Goal: Navigation & Orientation: Find specific page/section

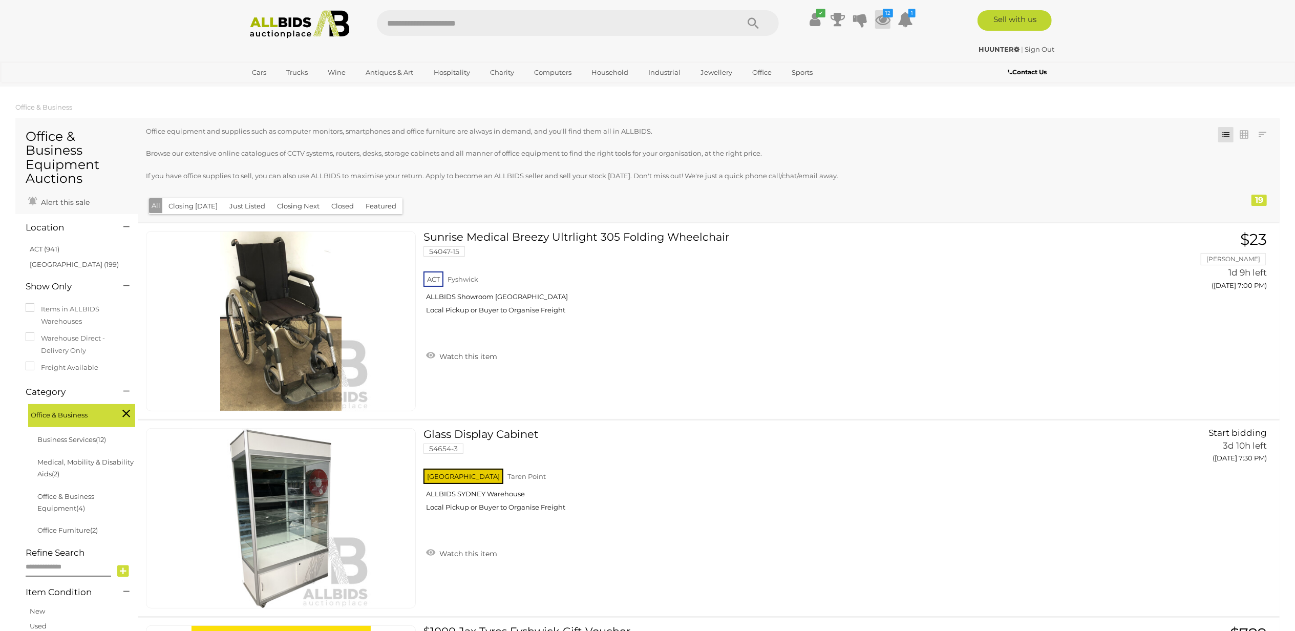
click at [885, 17] on icon at bounding box center [882, 19] width 15 height 18
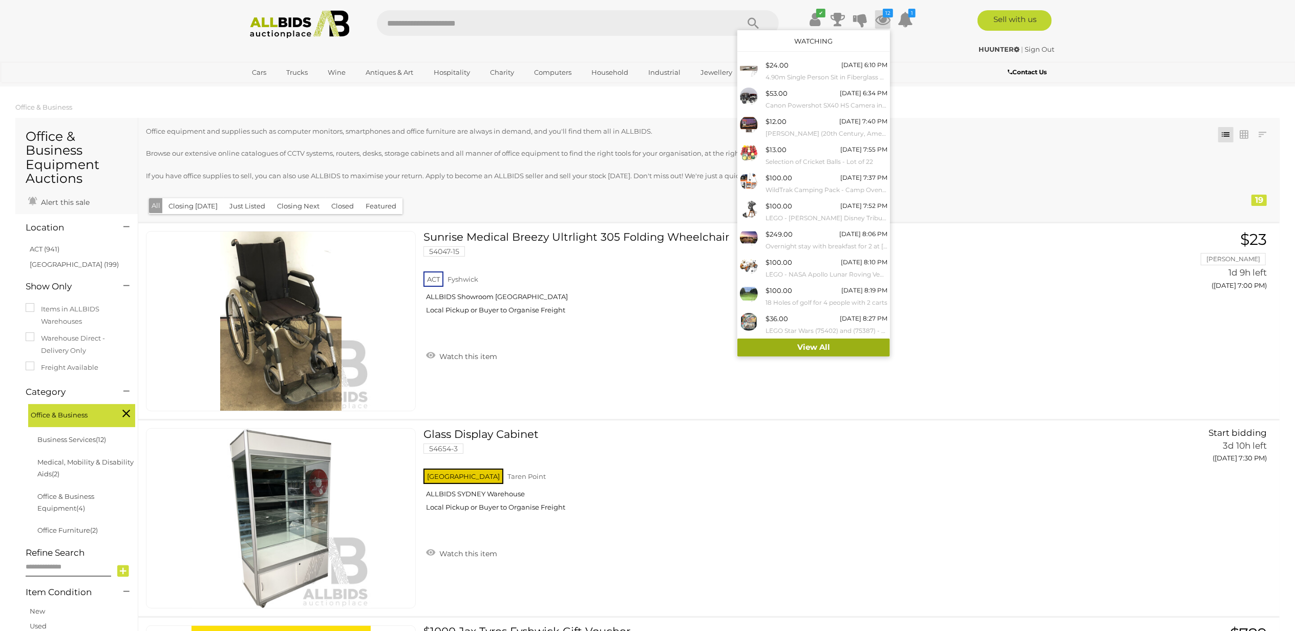
click at [818, 347] on link "View All" at bounding box center [813, 347] width 153 height 18
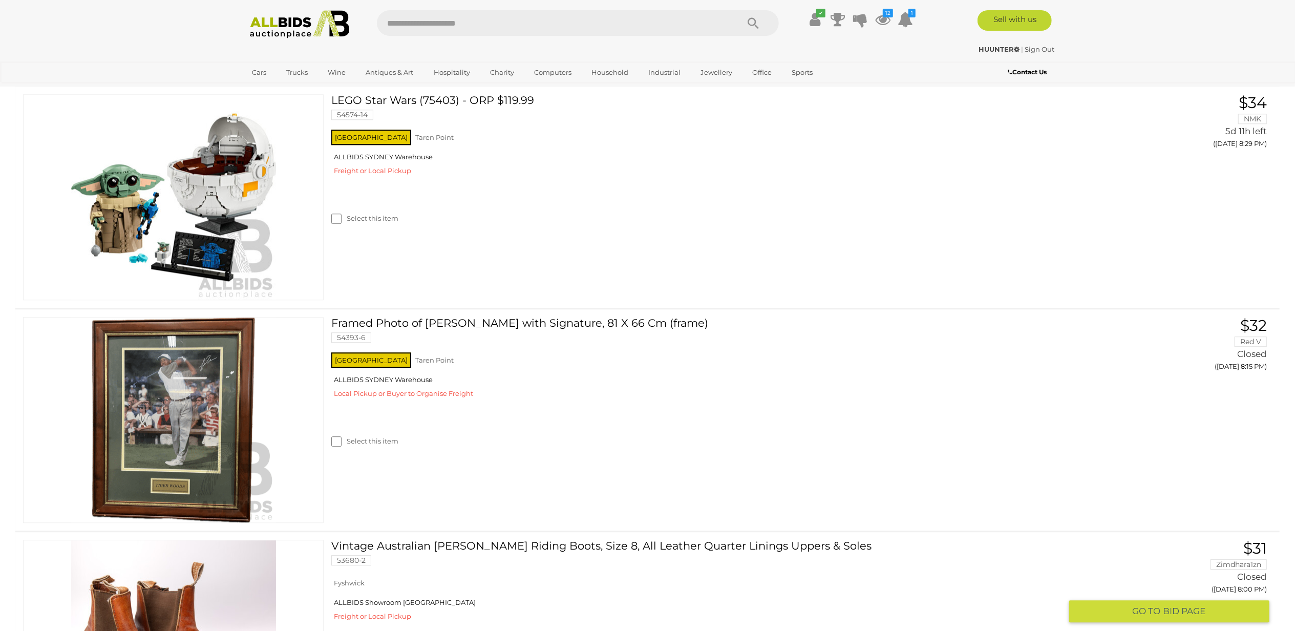
scroll to position [2594, 0]
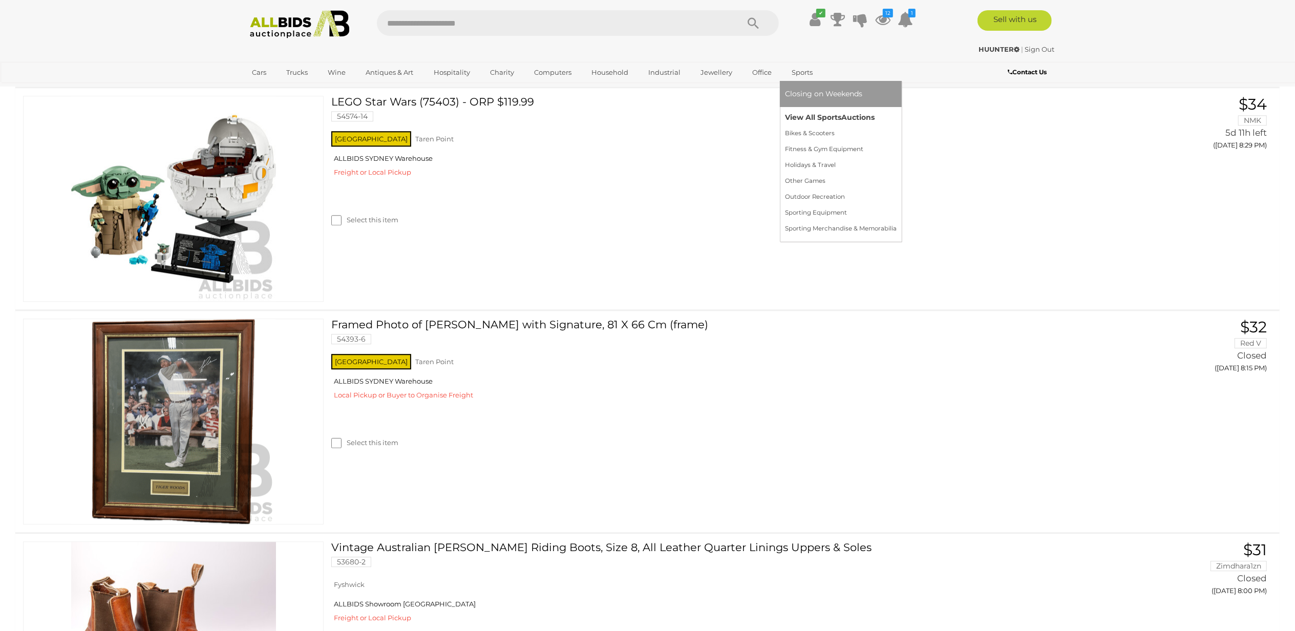
click at [805, 114] on link "View All Sports Auctions" at bounding box center [841, 118] width 112 height 16
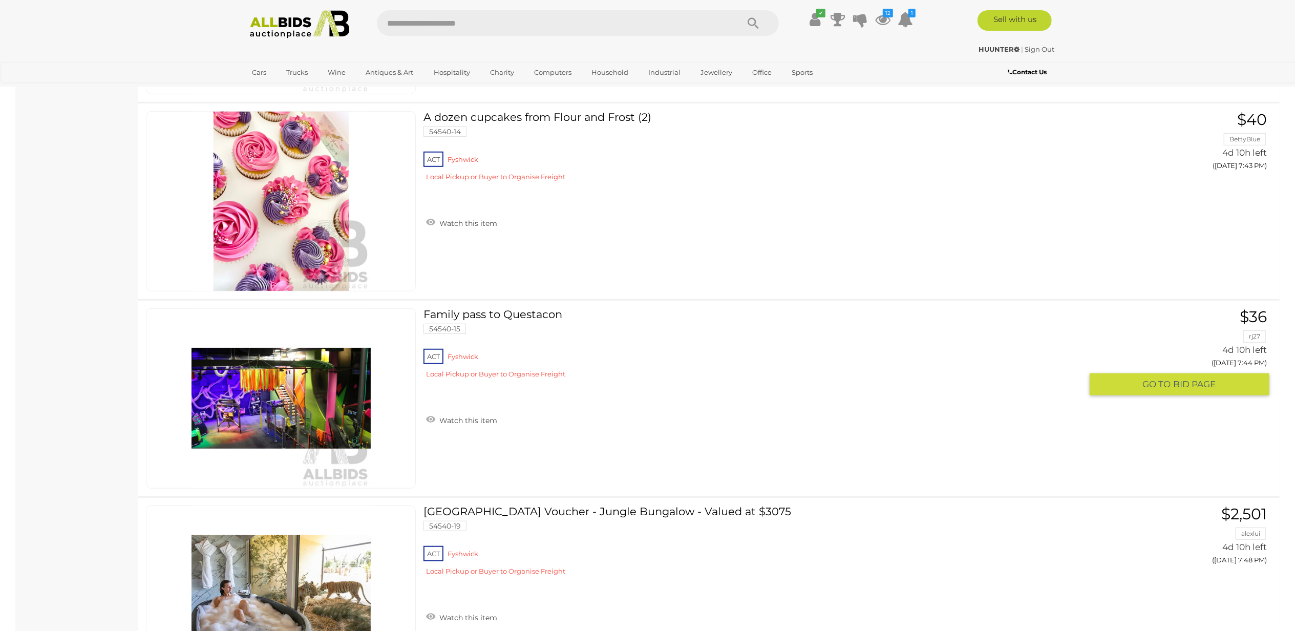
scroll to position [8942, 0]
